Goal: Obtain resource: Obtain resource

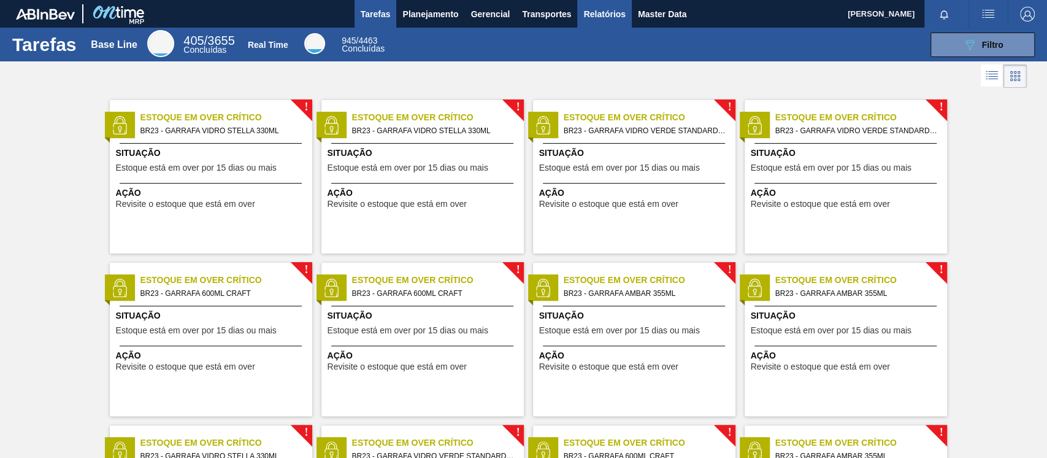
click at [616, 13] on span "Relatórios" at bounding box center [604, 14] width 42 height 15
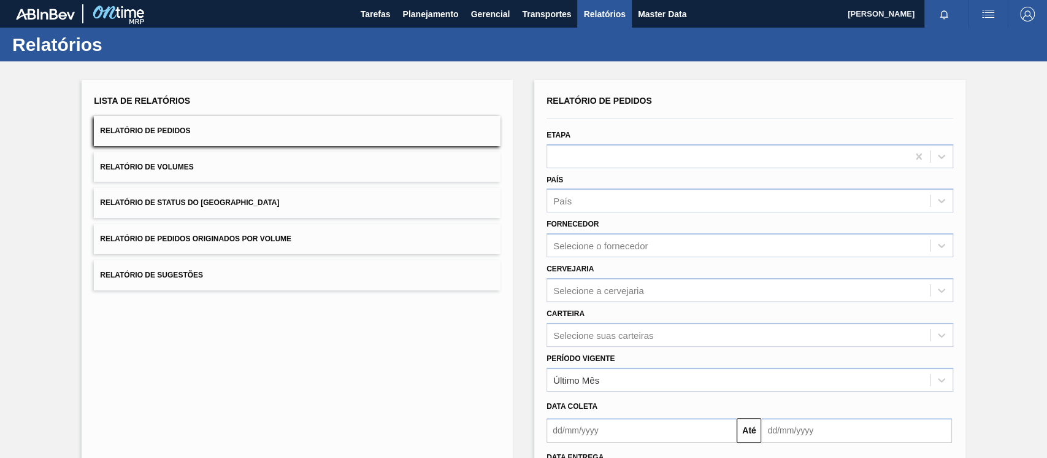
click at [206, 233] on button "Relatório de Pedidos Originados por Volume" at bounding box center [297, 239] width 407 height 30
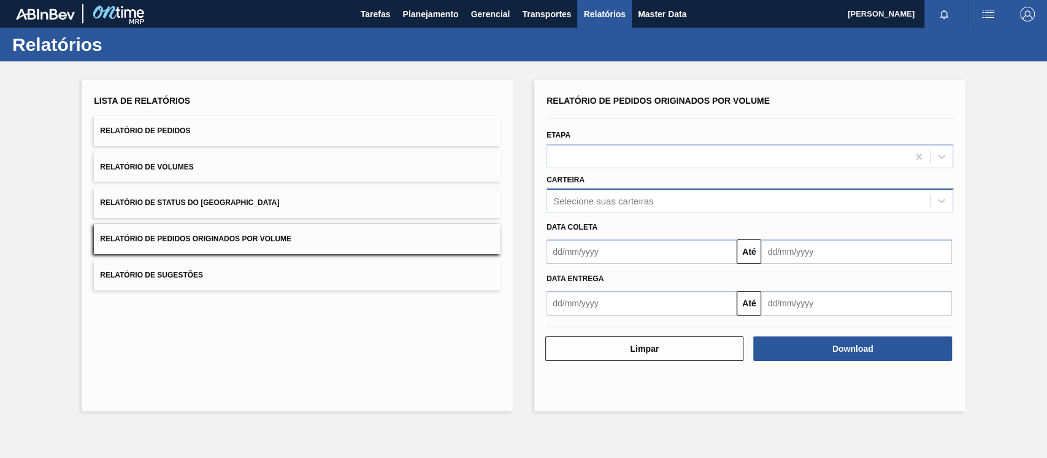
click at [615, 202] on div "Selecione suas carteiras" at bounding box center [603, 201] width 100 height 10
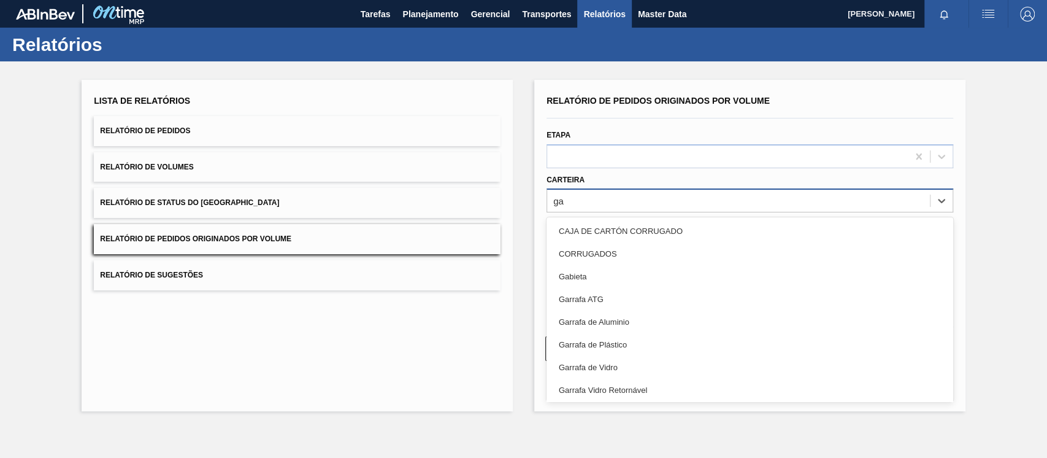
type input "g"
click at [966, 175] on div "Lista de Relatórios Relatório de Pedidos Relatório de Volumes Relatório de Stat…" at bounding box center [523, 243] width 1047 height 365
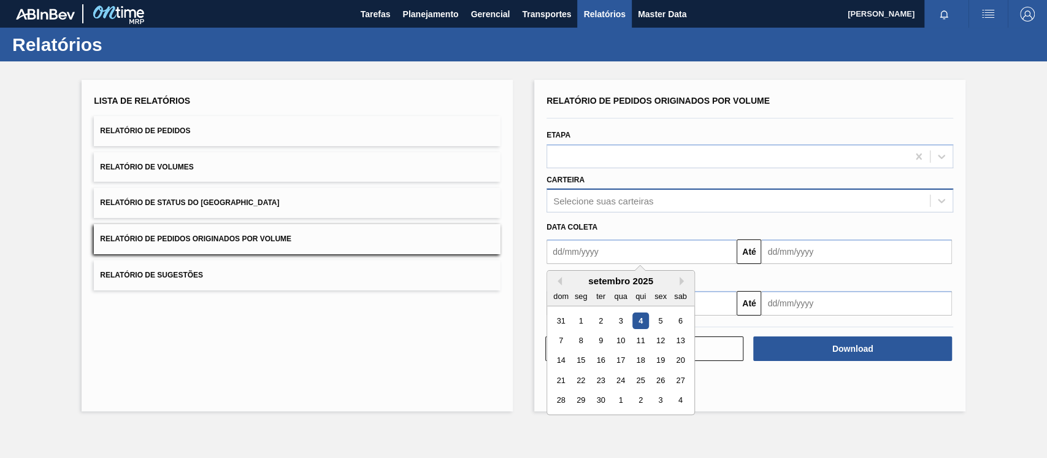
click at [580, 250] on input "text" at bounding box center [642, 251] width 190 height 25
click at [556, 281] on button "Previous Month" at bounding box center [557, 281] width 9 height 9
click at [661, 326] on div "1" at bounding box center [660, 320] width 17 height 17
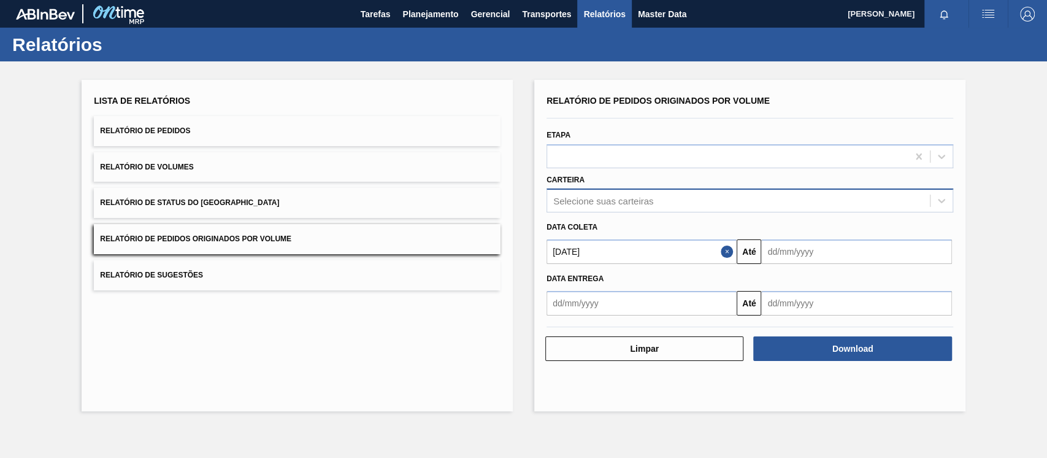
click at [830, 250] on input "text" at bounding box center [856, 251] width 190 height 25
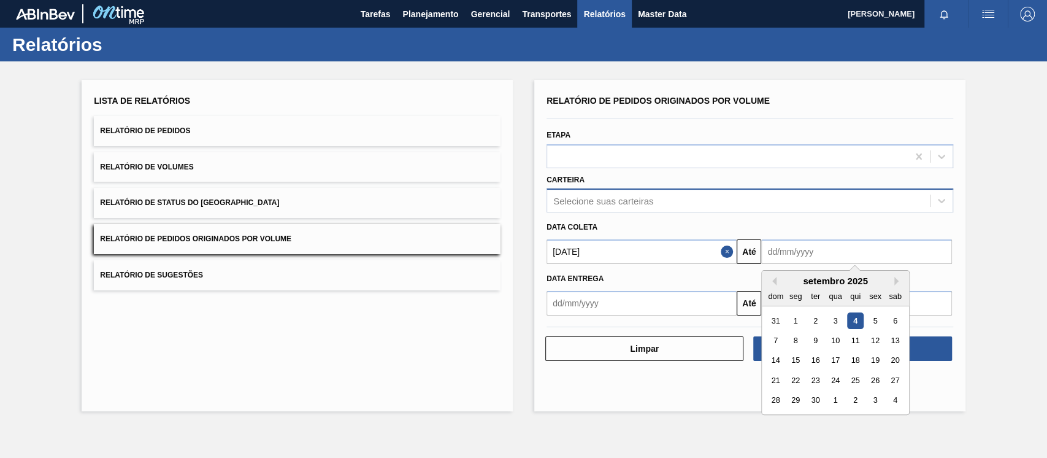
click at [682, 255] on input "[DATE]" at bounding box center [642, 251] width 190 height 25
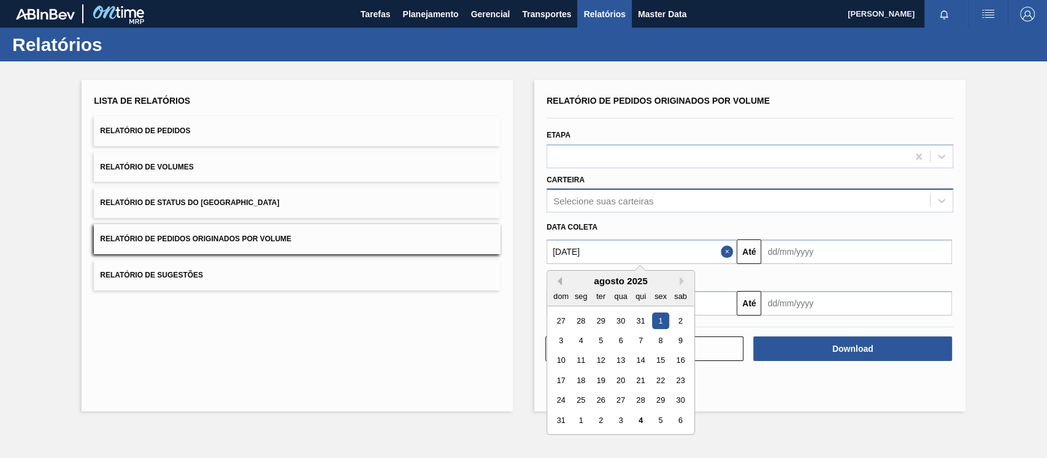
click at [560, 283] on button "Previous Month" at bounding box center [557, 281] width 9 height 9
click at [634, 321] on div "1" at bounding box center [641, 320] width 17 height 17
type input "[DATE]"
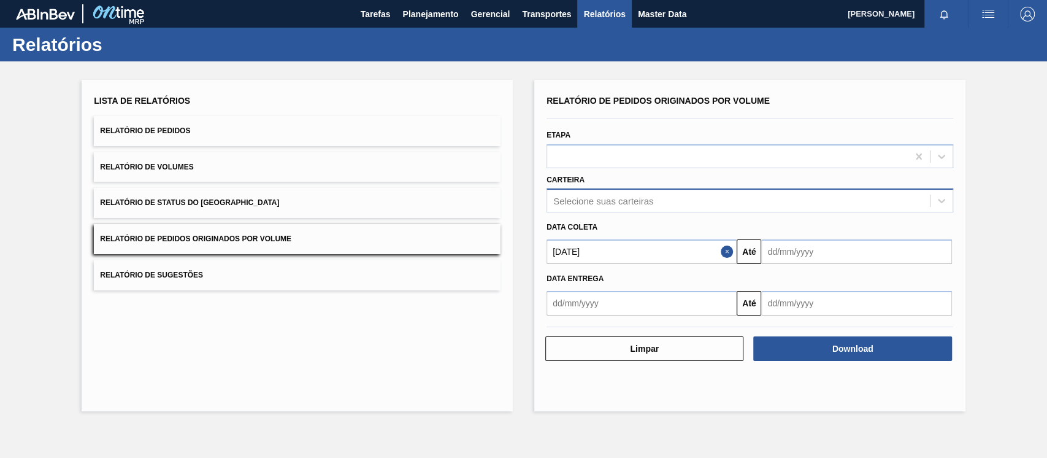
click at [799, 263] on input "text" at bounding box center [856, 251] width 190 height 25
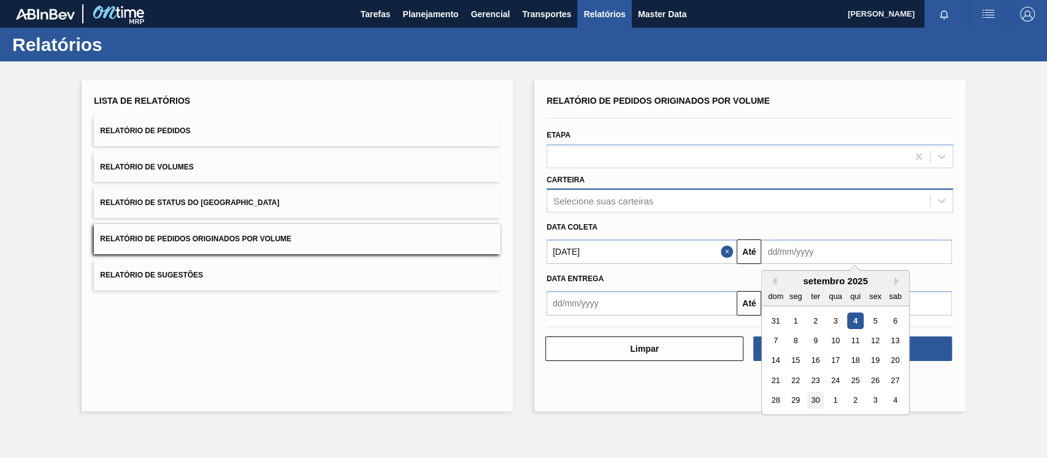
click at [818, 396] on div "30" at bounding box center [815, 400] width 17 height 17
type input "[DATE]"
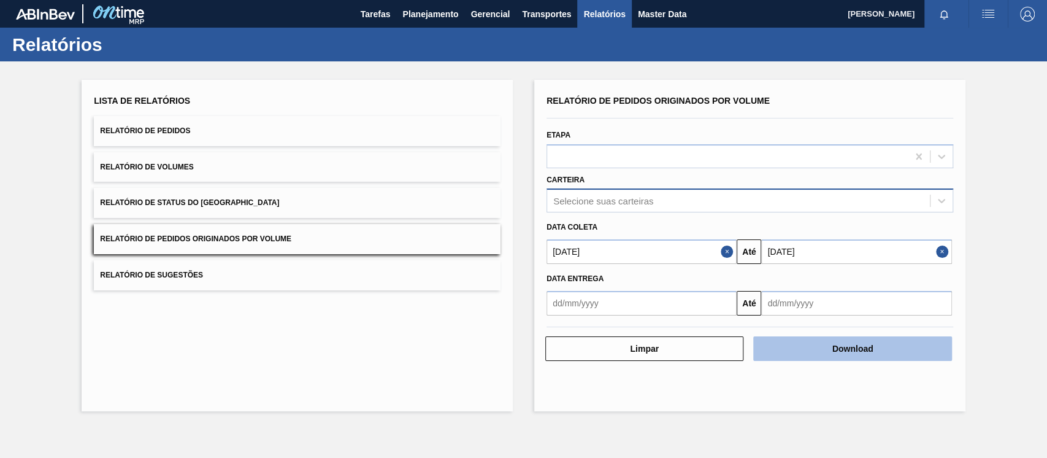
click at [825, 352] on button "Download" at bounding box center [852, 348] width 198 height 25
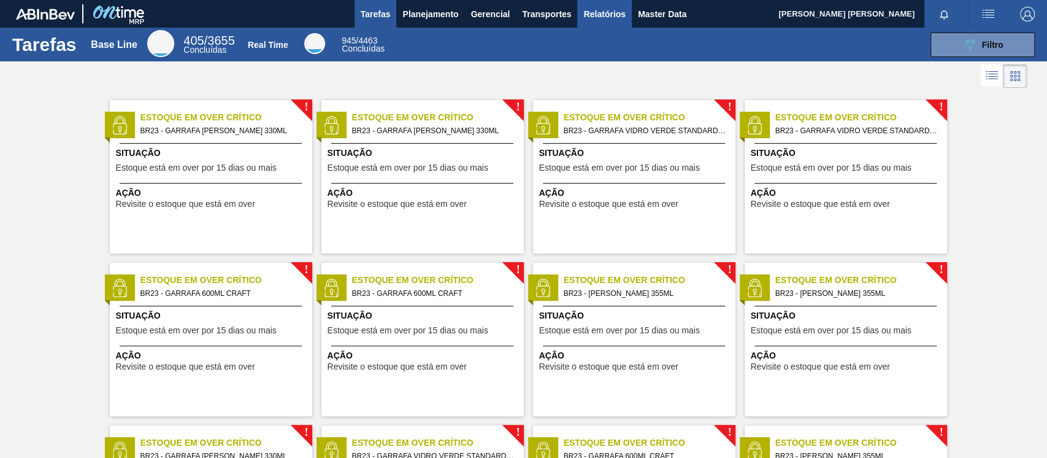
click at [591, 12] on span "Relatórios" at bounding box center [604, 14] width 42 height 15
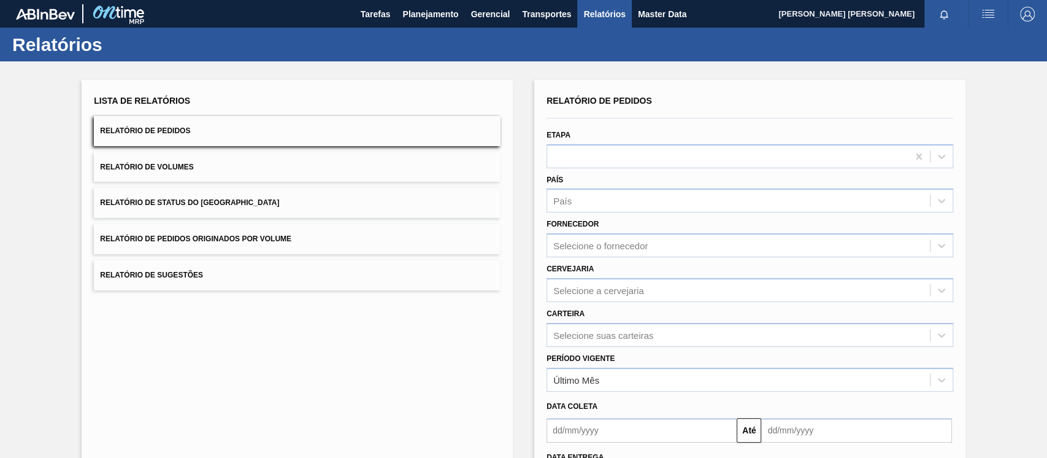
click at [250, 225] on button "Relatório de Pedidos Originados por Volume" at bounding box center [297, 239] width 407 height 30
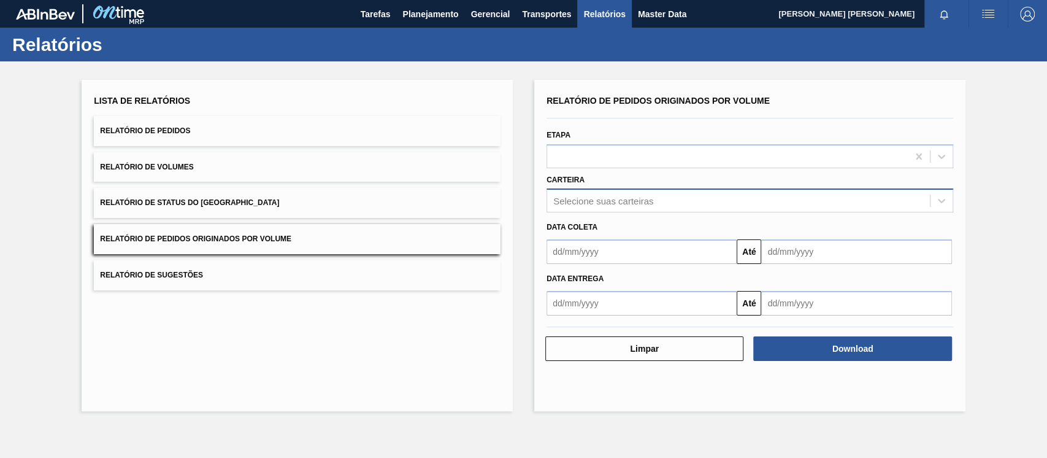
click at [606, 201] on div "Selecione suas carteiras" at bounding box center [603, 201] width 100 height 10
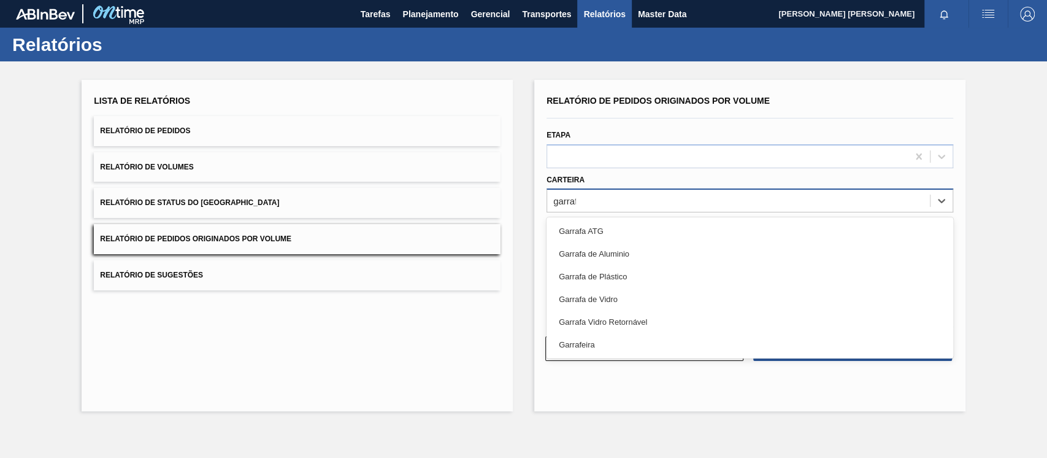
type input "garrafa"
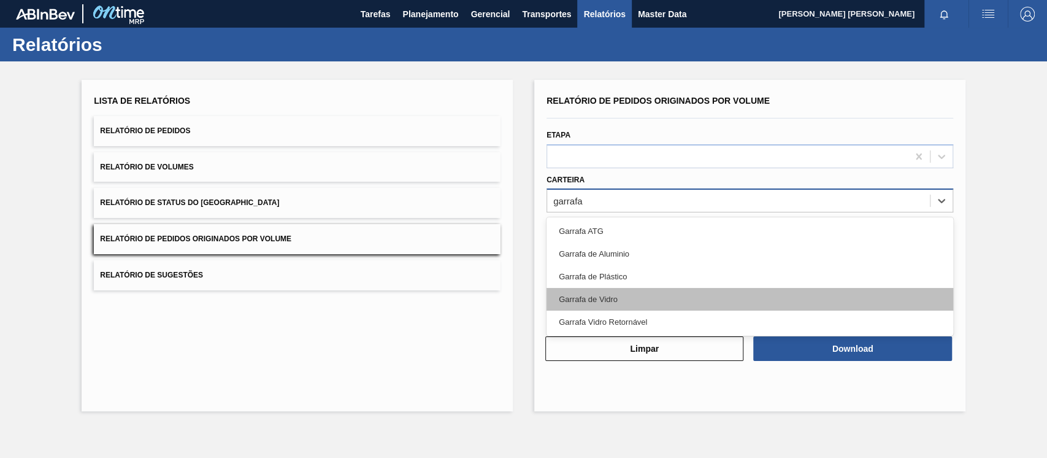
click at [622, 306] on div "Garrafa de Vidro" at bounding box center [750, 299] width 407 height 23
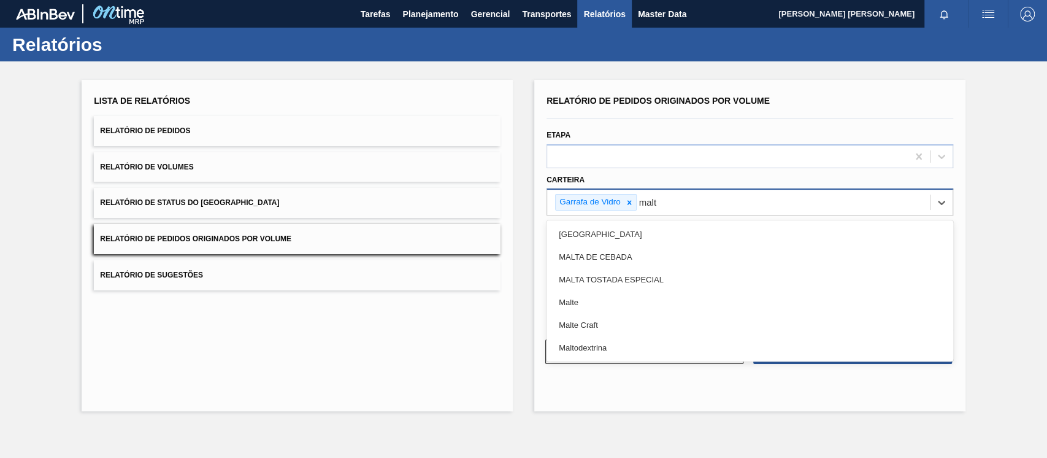
type input "malte"
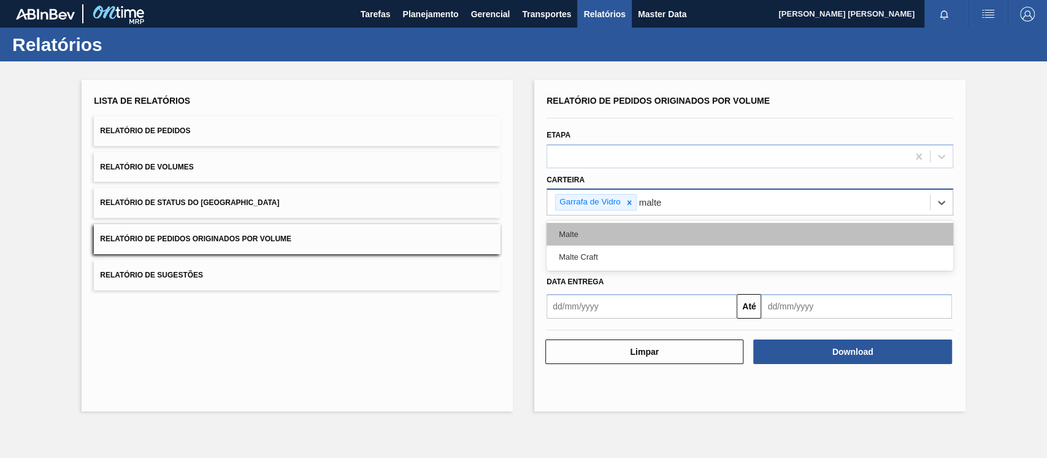
click at [591, 228] on div "Malte" at bounding box center [750, 234] width 407 height 23
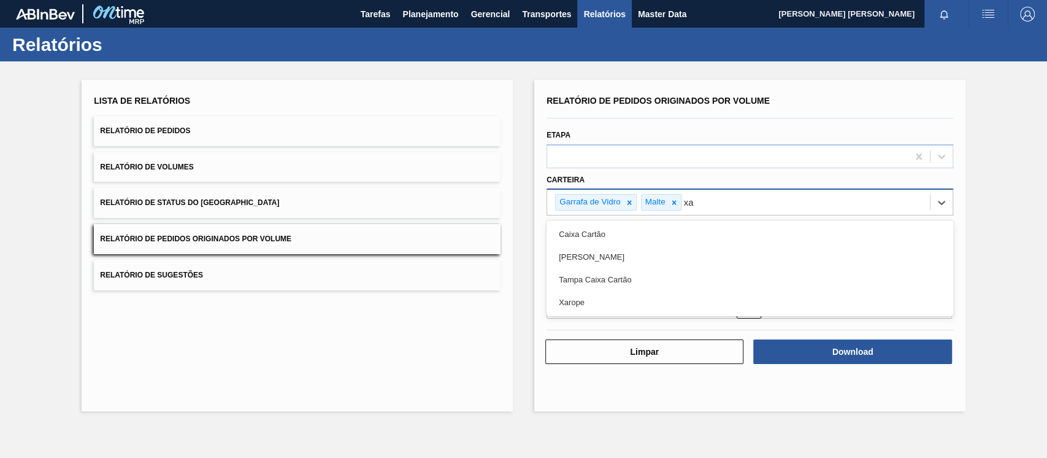
type input "xar"
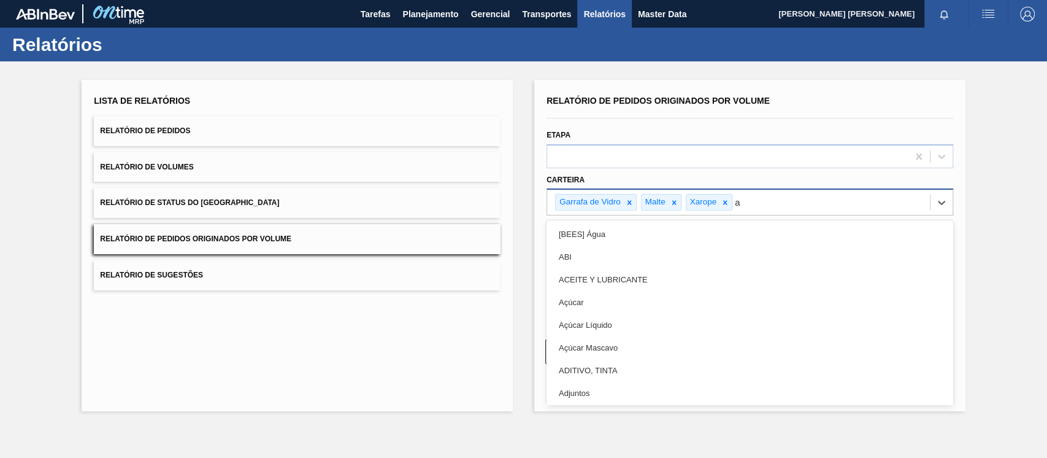
type input "aç"
type input "pre"
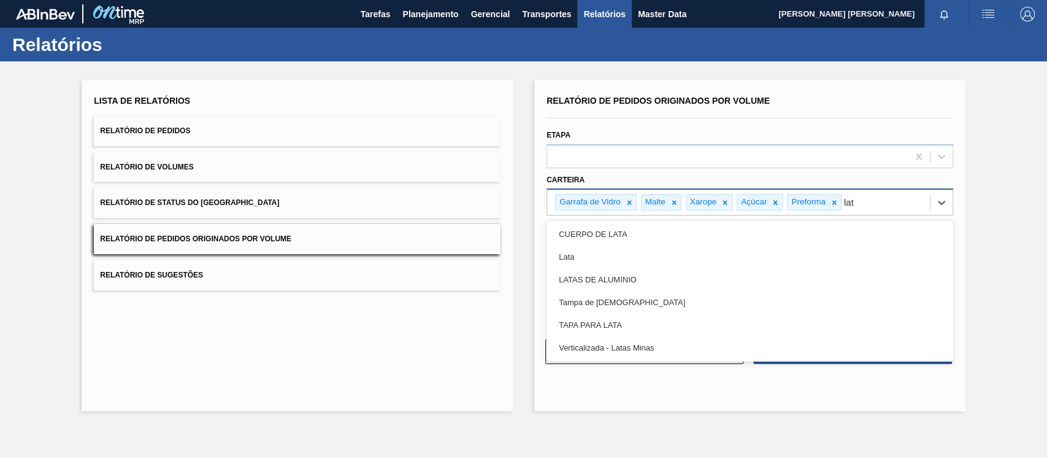
type input "lata"
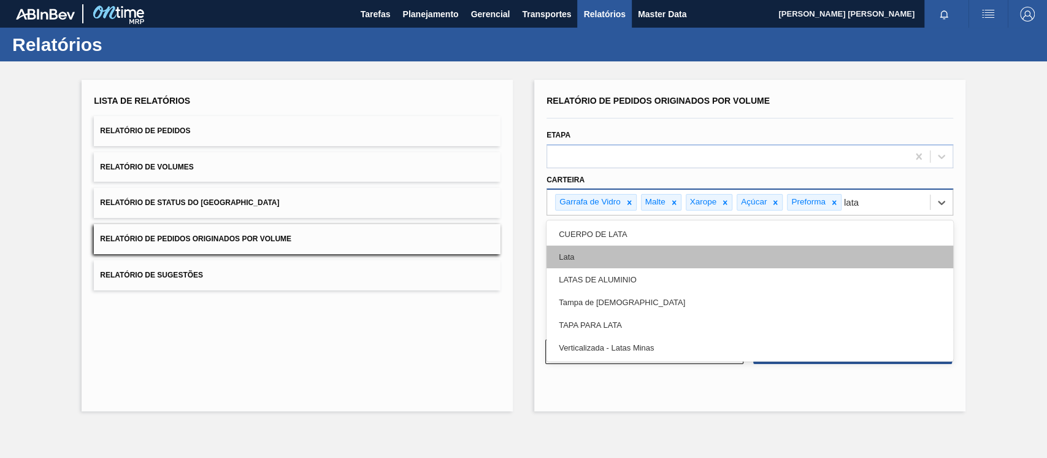
click at [582, 254] on div "Lata" at bounding box center [750, 256] width 407 height 23
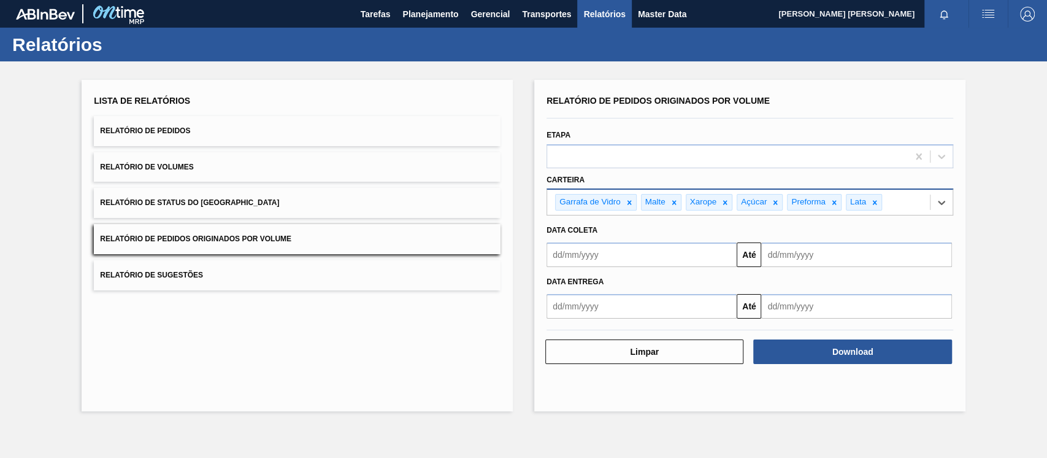
click at [660, 255] on input "text" at bounding box center [642, 254] width 190 height 25
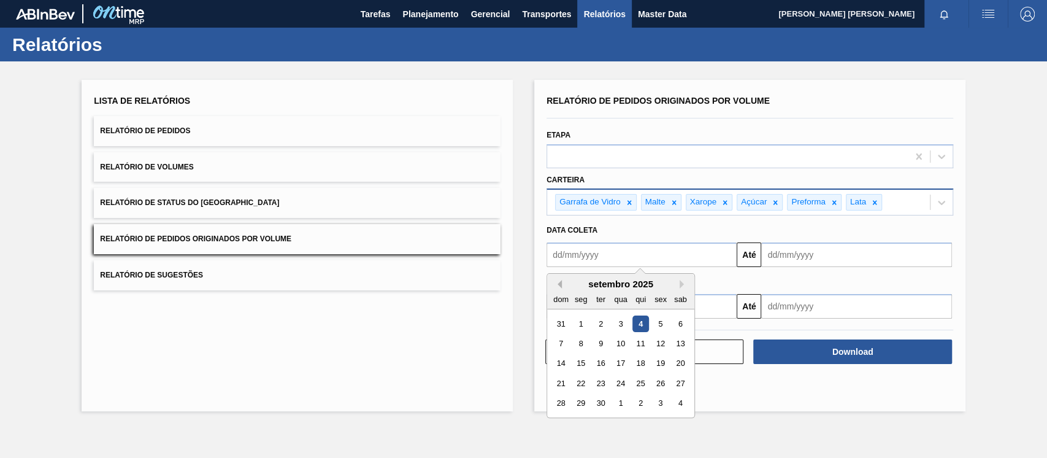
click at [561, 285] on button "Previous Month" at bounding box center [557, 284] width 9 height 9
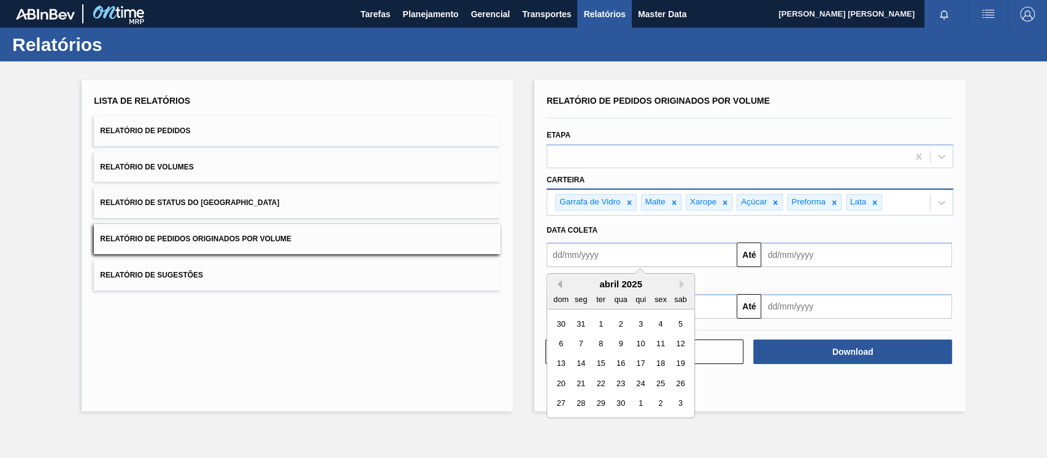
click at [561, 285] on button "Previous Month" at bounding box center [557, 284] width 9 height 9
drag, startPoint x: 620, startPoint y: 325, endPoint x: 628, endPoint y: 323, distance: 8.9
click at [620, 325] on div "1" at bounding box center [620, 323] width 17 height 17
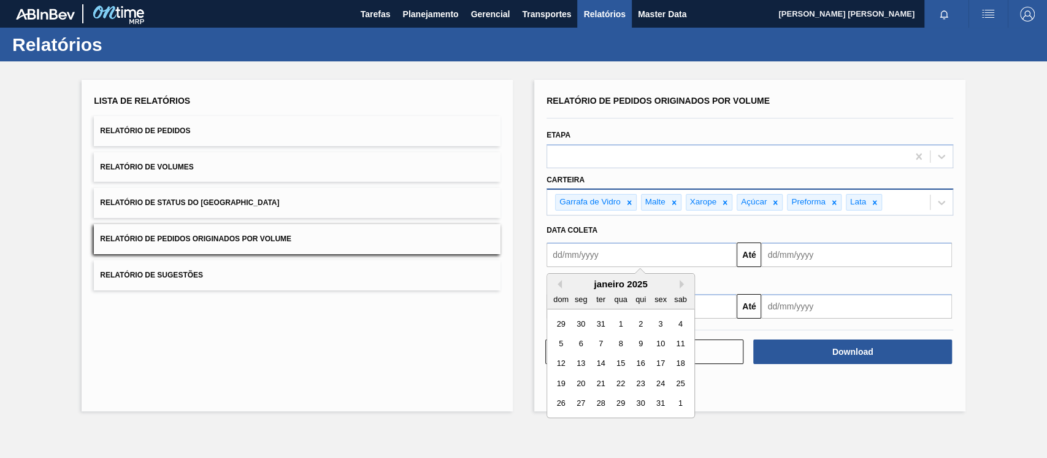
type input "01/01/2025"
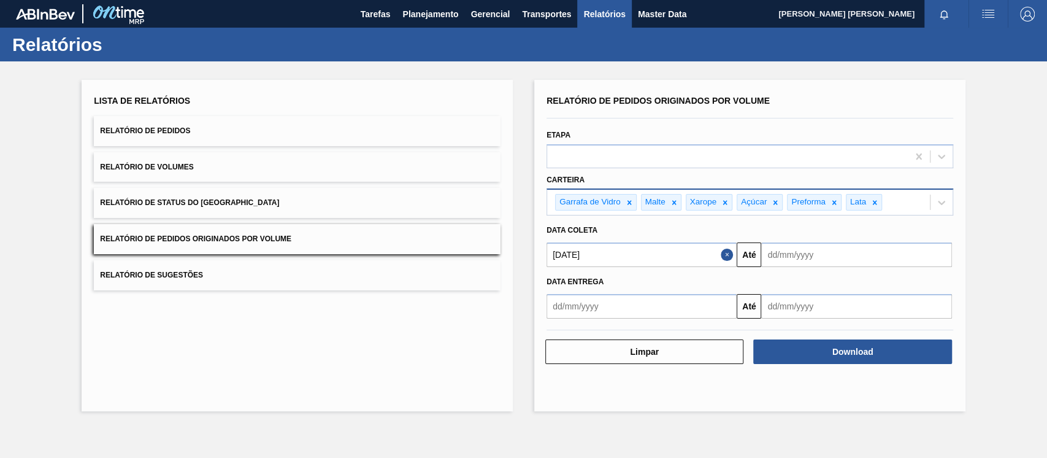
click at [880, 264] on input "text" at bounding box center [856, 254] width 190 height 25
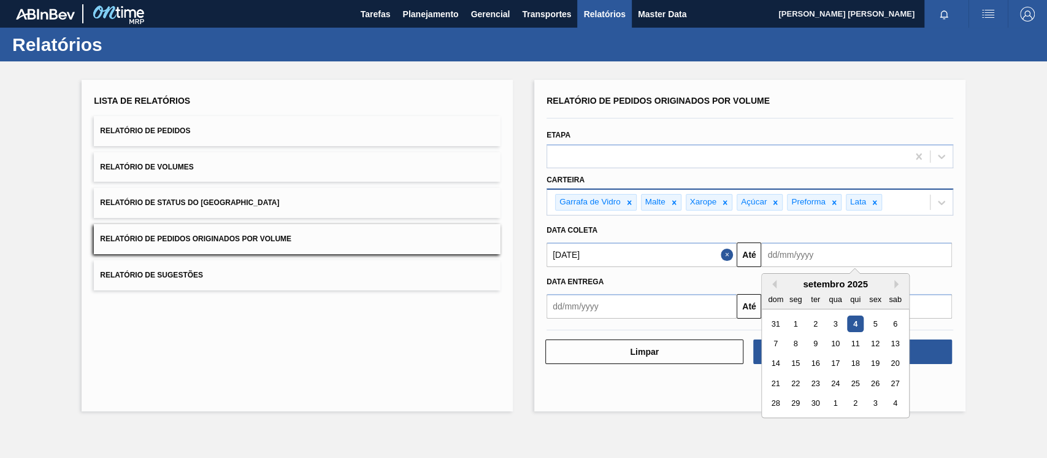
click at [855, 325] on div "4" at bounding box center [855, 323] width 17 height 17
type input "04/09/2025"
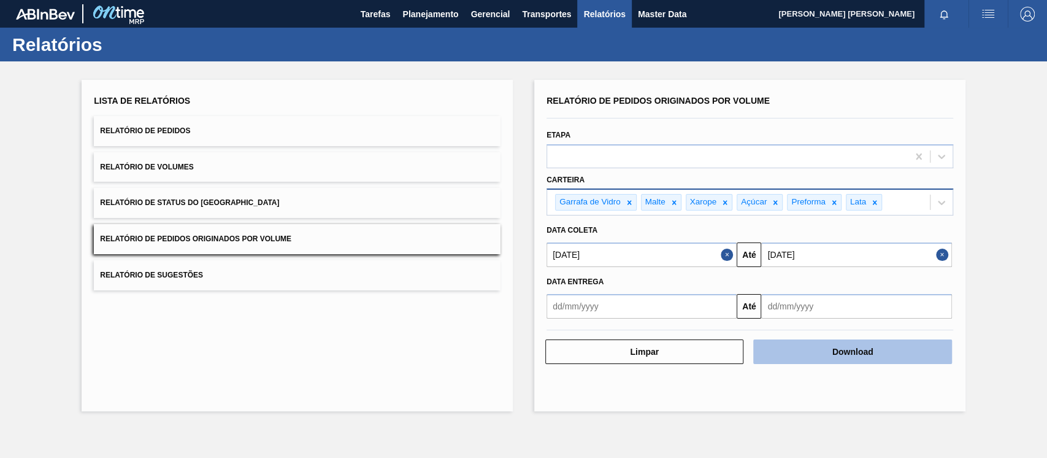
click at [855, 352] on button "Download" at bounding box center [852, 351] width 198 height 25
